Goal: Understand process/instructions

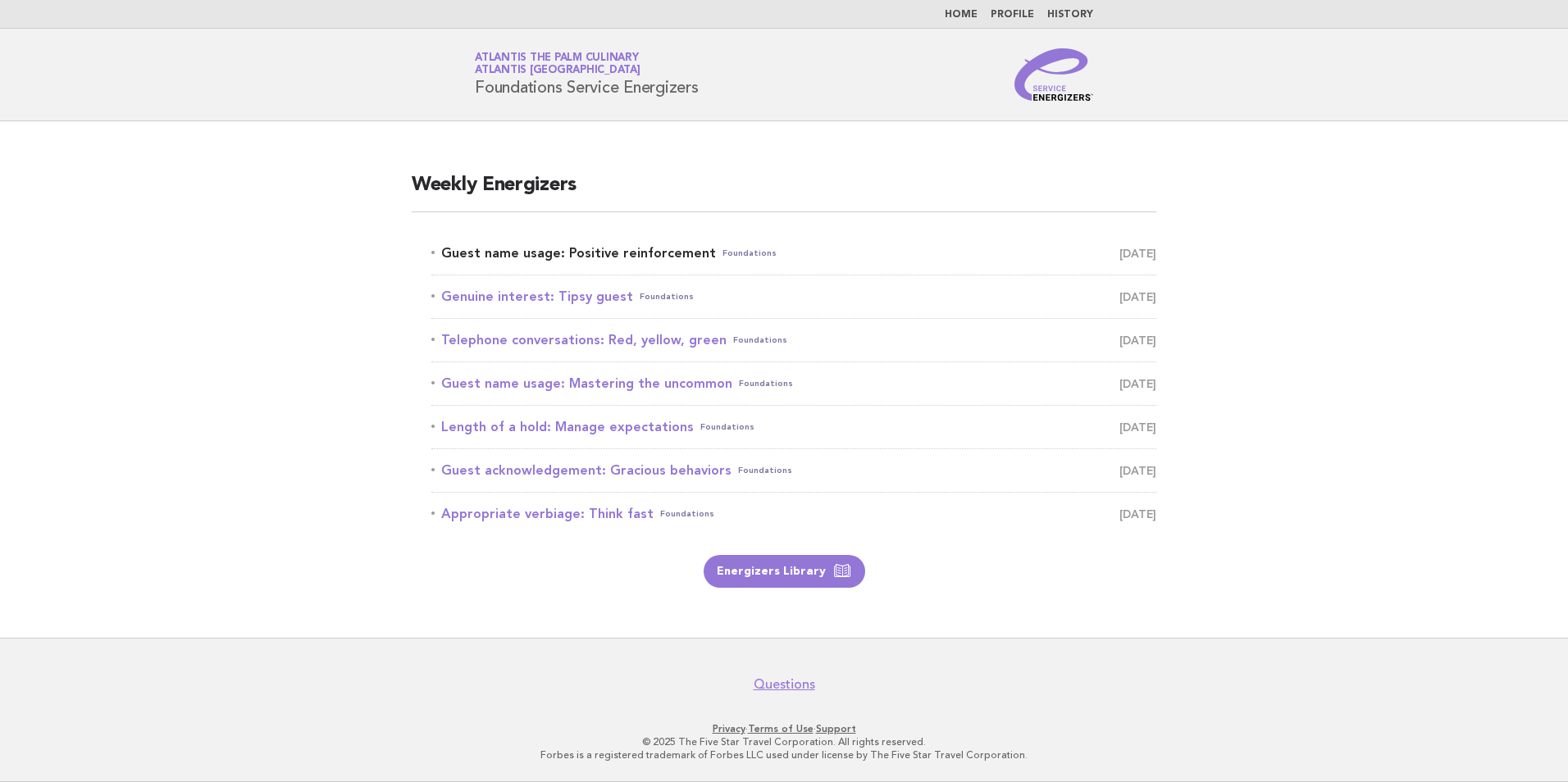
click at [625, 247] on link "Guest name usage: Positive reinforcement Foundations September 13" at bounding box center [794, 253] width 725 height 23
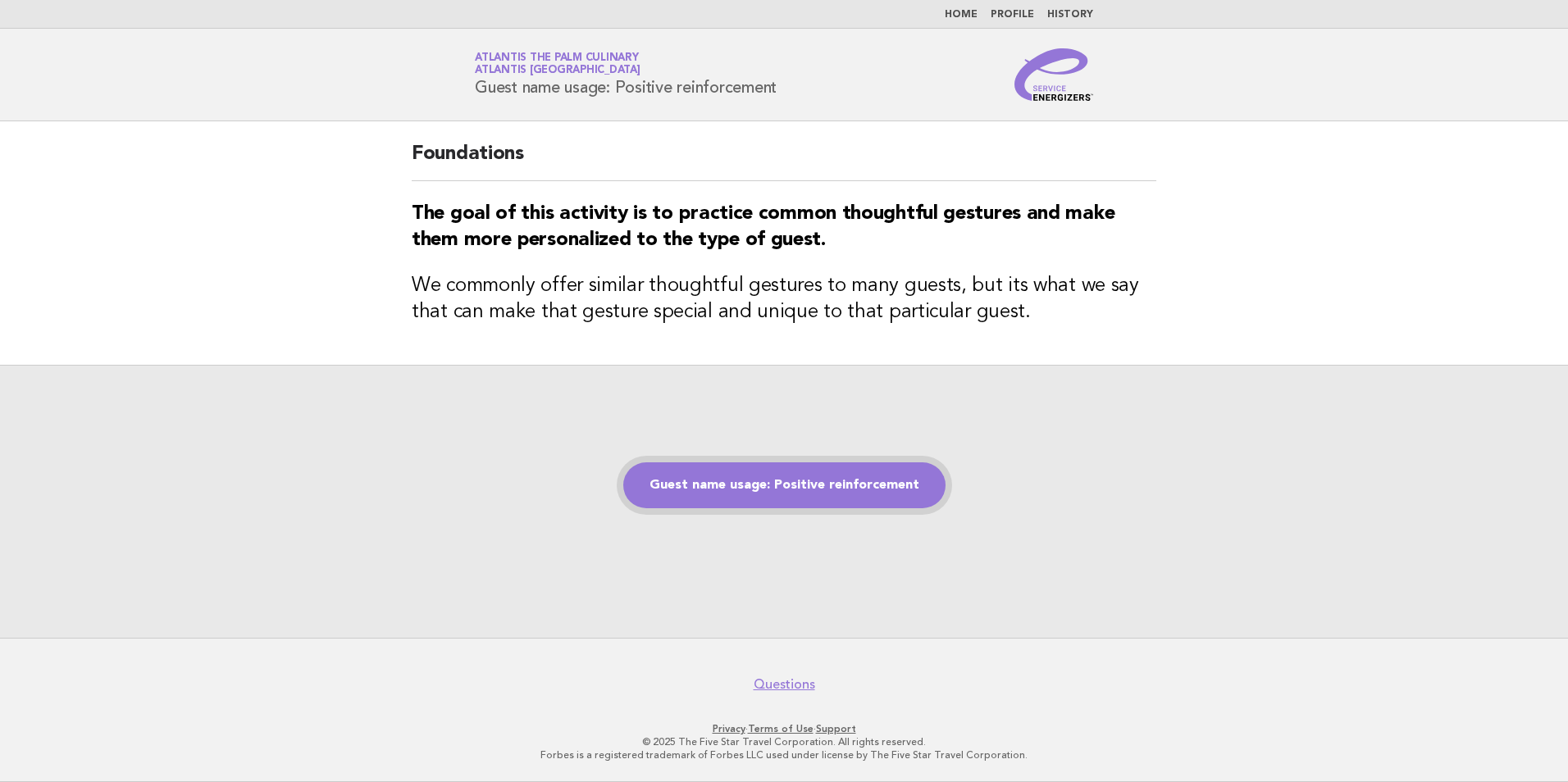
click at [741, 489] on link "Guest name usage: Positive reinforcement" at bounding box center [784, 486] width 322 height 46
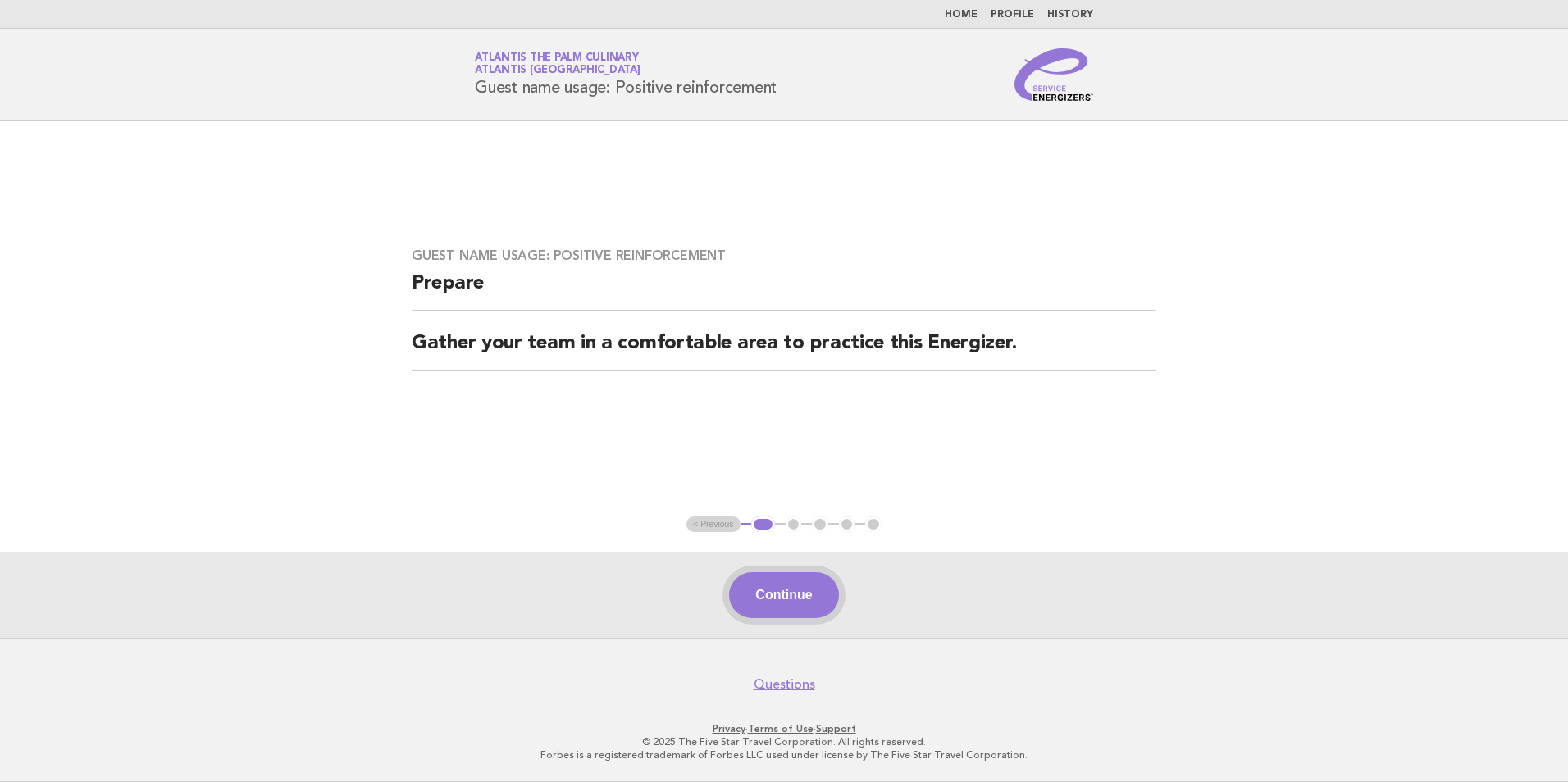
click at [796, 609] on button "Continue" at bounding box center [783, 595] width 109 height 46
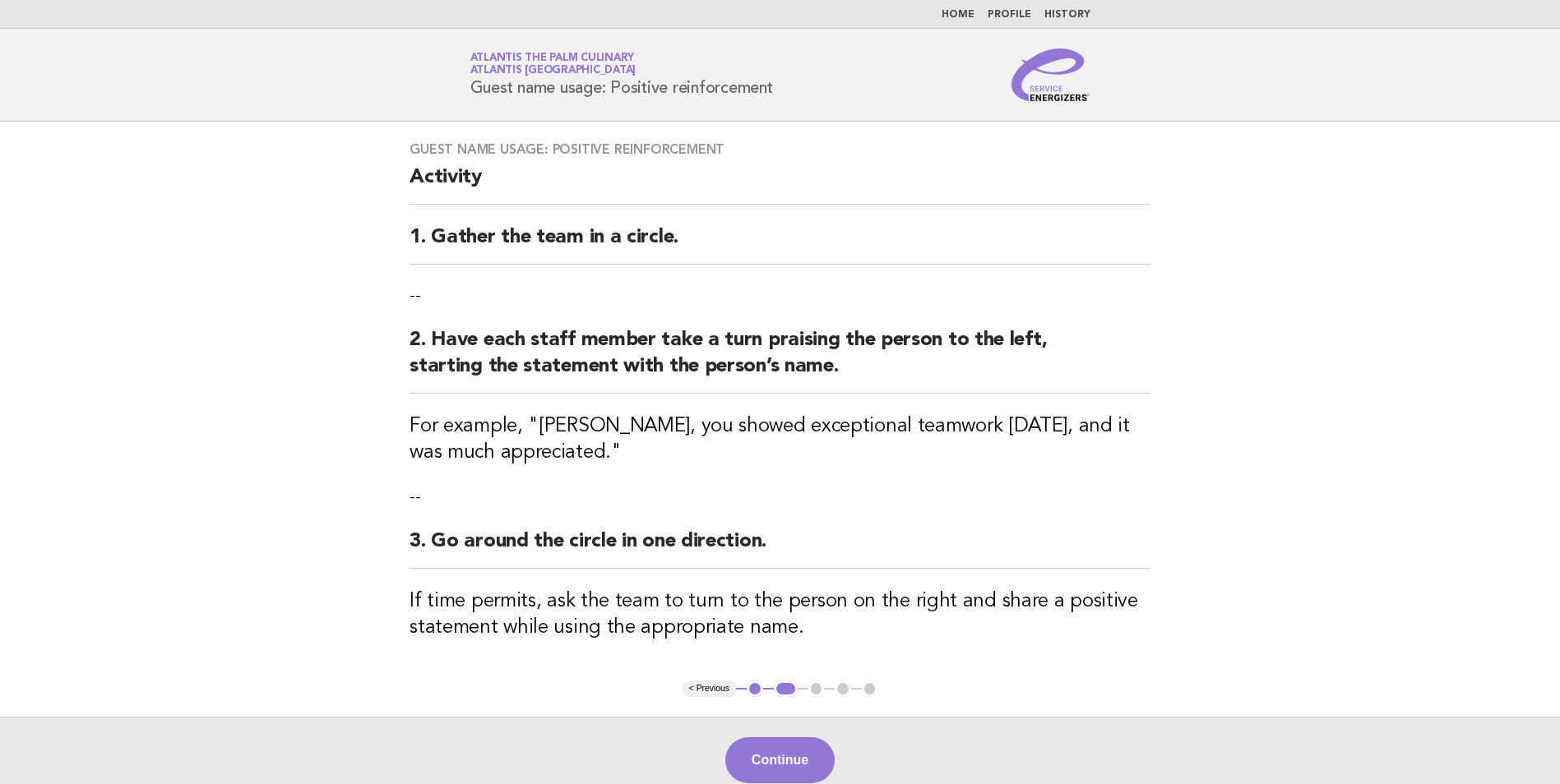
click at [776, 747] on button "Continue" at bounding box center [780, 761] width 109 height 46
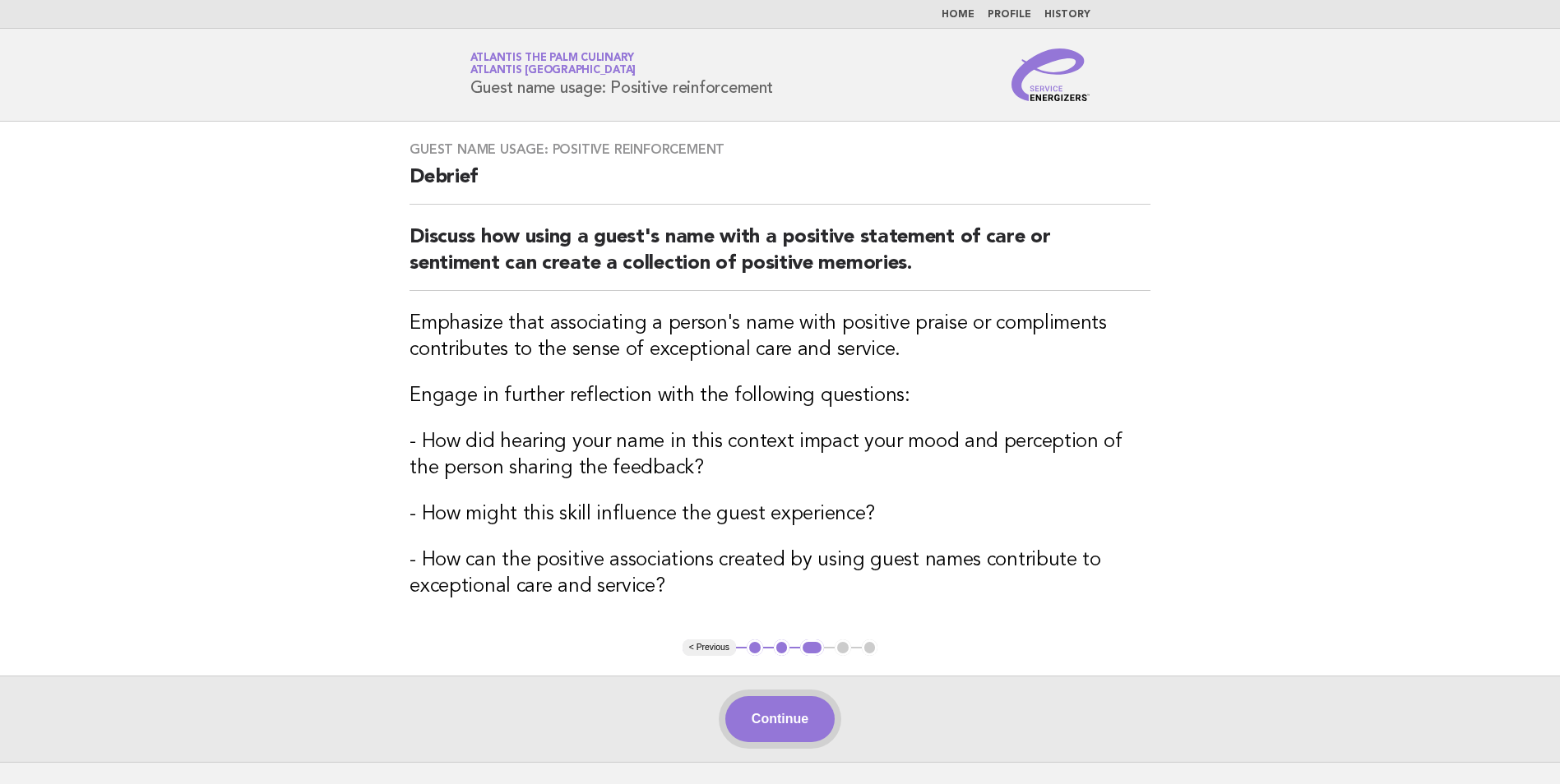
click at [788, 730] on button "Continue" at bounding box center [780, 719] width 109 height 46
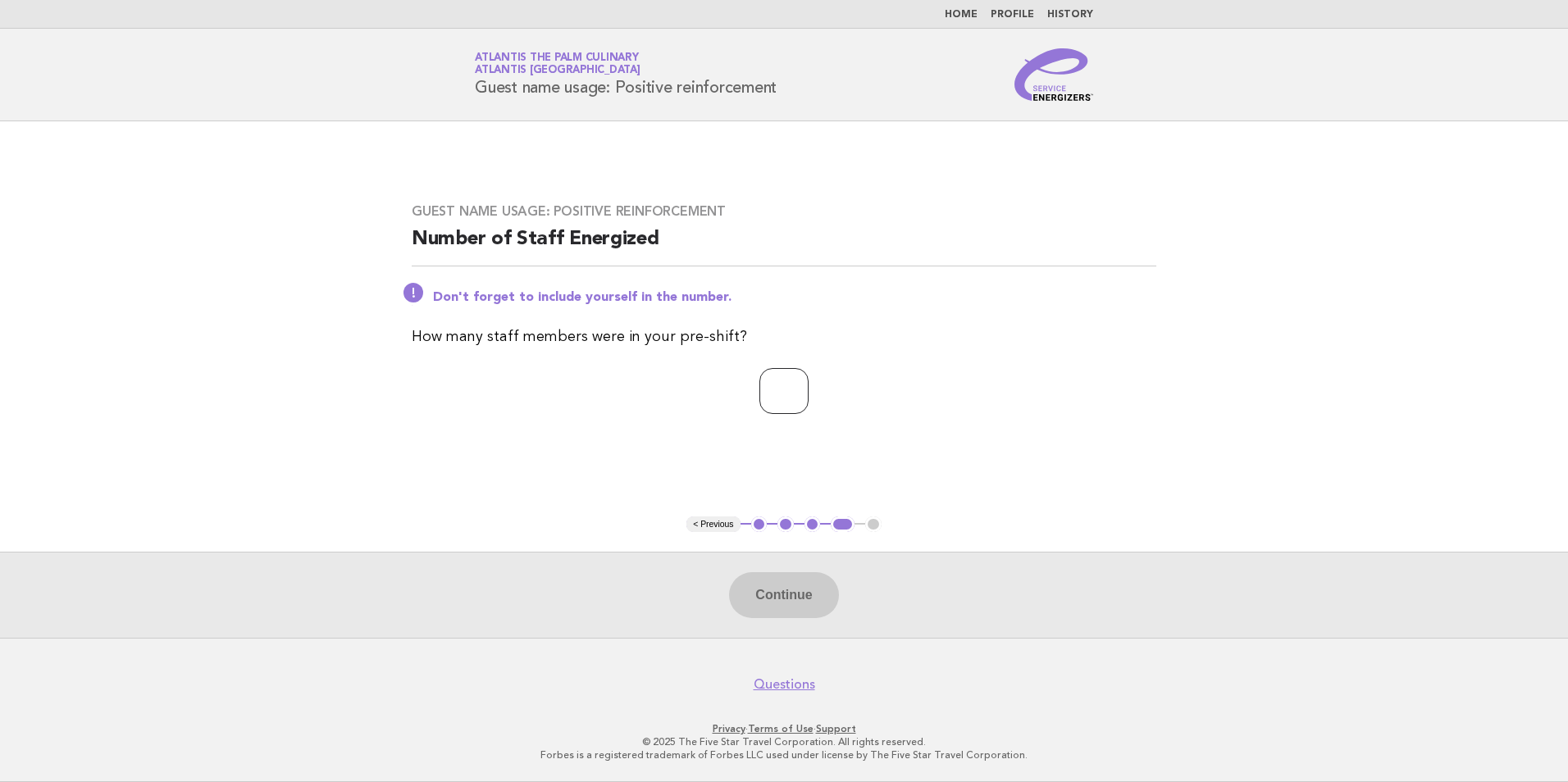
click at [787, 392] on input "number" at bounding box center [783, 391] width 49 height 46
type input "**"
click at [786, 593] on button "Continue" at bounding box center [783, 595] width 109 height 46
